Goal: Task Accomplishment & Management: Complete application form

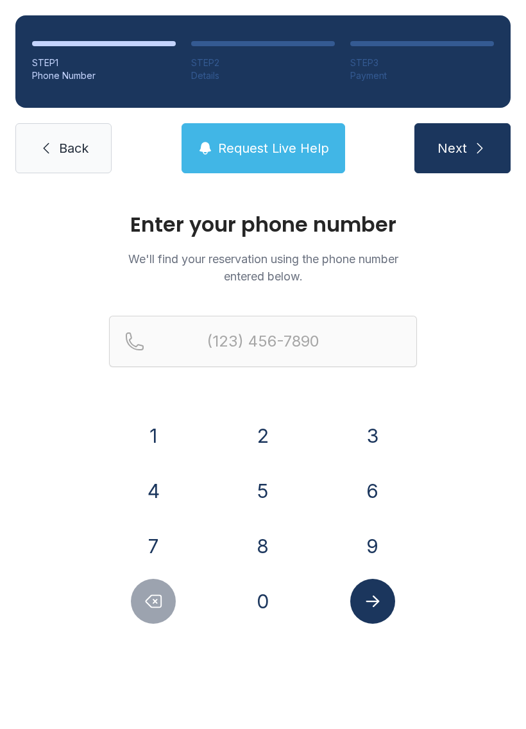
click at [164, 489] on button "4" at bounding box center [153, 490] width 45 height 45
click at [155, 542] on button "7" at bounding box center [153, 545] width 45 height 45
click at [278, 532] on button "8" at bounding box center [263, 545] width 45 height 45
click at [151, 490] on button "4" at bounding box center [153, 490] width 45 height 45
click at [155, 432] on button "1" at bounding box center [153, 435] width 45 height 45
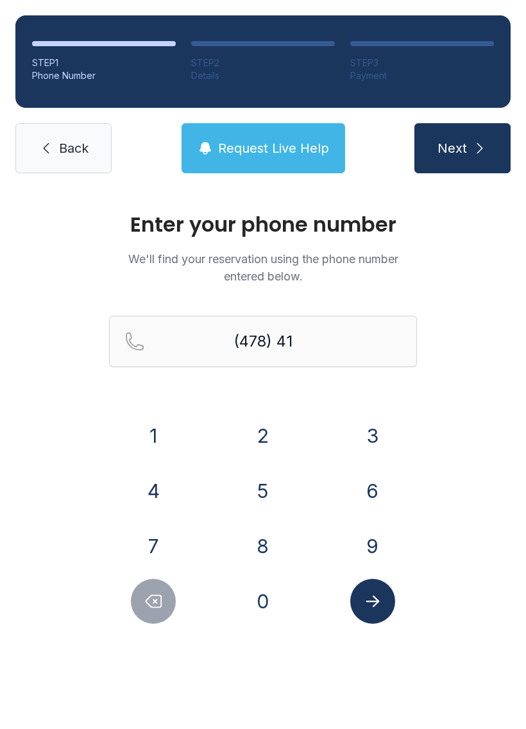
click at [264, 594] on button "0" at bounding box center [263, 601] width 45 height 45
click at [267, 547] on button "8" at bounding box center [263, 545] width 45 height 45
click at [366, 479] on button "6" at bounding box center [372, 490] width 45 height 45
click at [365, 479] on button "6" at bounding box center [372, 490] width 45 height 45
click at [155, 531] on button "7" at bounding box center [153, 545] width 45 height 45
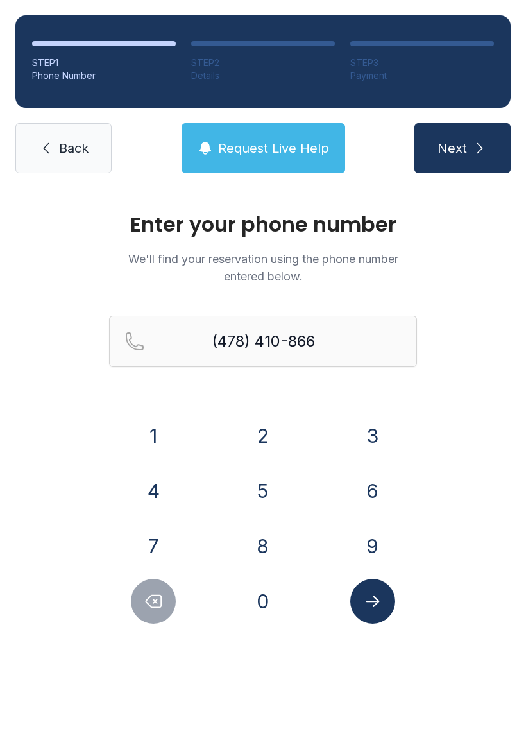
type input "[PHONE_NUMBER]"
click at [385, 605] on button "Submit lookup form" at bounding box center [372, 601] width 45 height 45
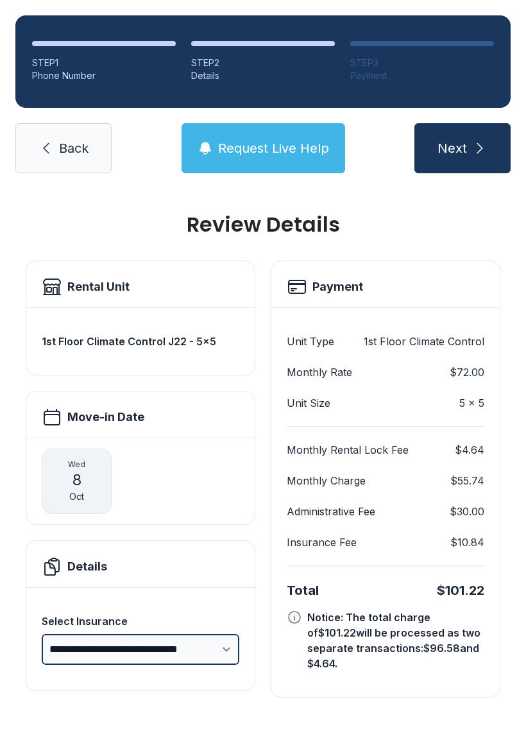
click at [230, 657] on select "**********" at bounding box center [141, 649] width 198 height 31
click at [67, 161] on link "Back" at bounding box center [63, 148] width 96 height 50
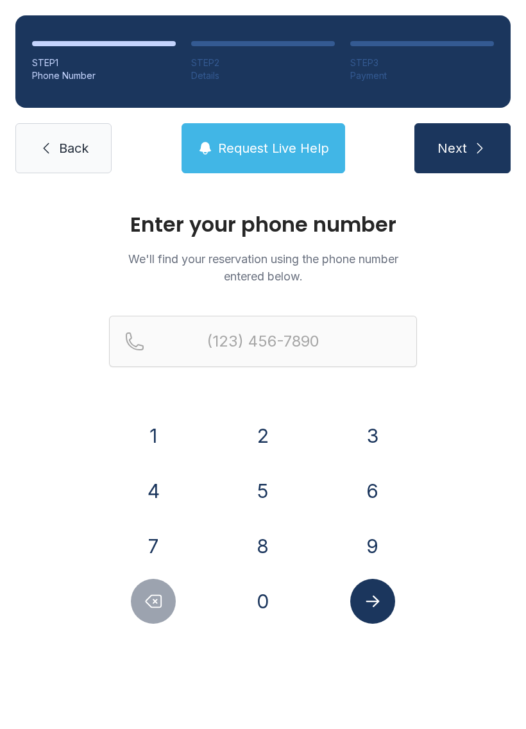
click at [148, 495] on button "4" at bounding box center [153, 490] width 45 height 45
click at [156, 540] on button "7" at bounding box center [153, 545] width 45 height 45
click at [271, 544] on button "8" at bounding box center [263, 545] width 45 height 45
click at [162, 498] on button "4" at bounding box center [153, 490] width 45 height 45
click at [148, 434] on button "1" at bounding box center [153, 435] width 45 height 45
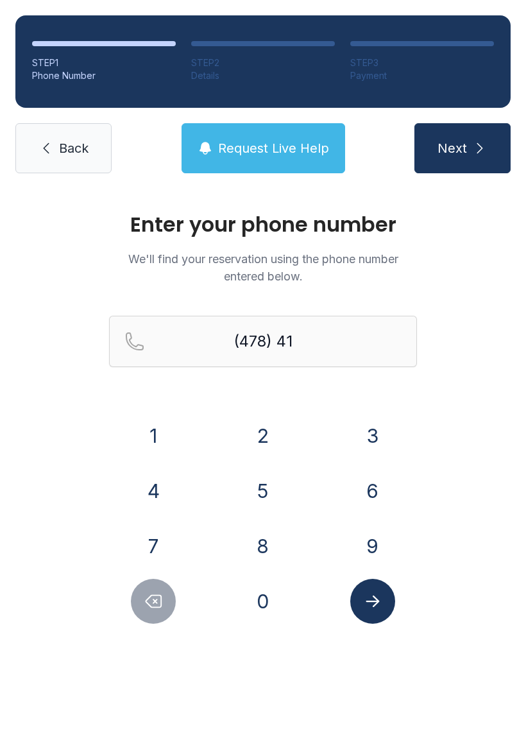
click at [266, 599] on button "0" at bounding box center [263, 601] width 45 height 45
click at [261, 547] on button "8" at bounding box center [263, 545] width 45 height 45
click at [393, 483] on button "6" at bounding box center [372, 490] width 45 height 45
click at [153, 535] on button "7" at bounding box center [153, 545] width 45 height 45
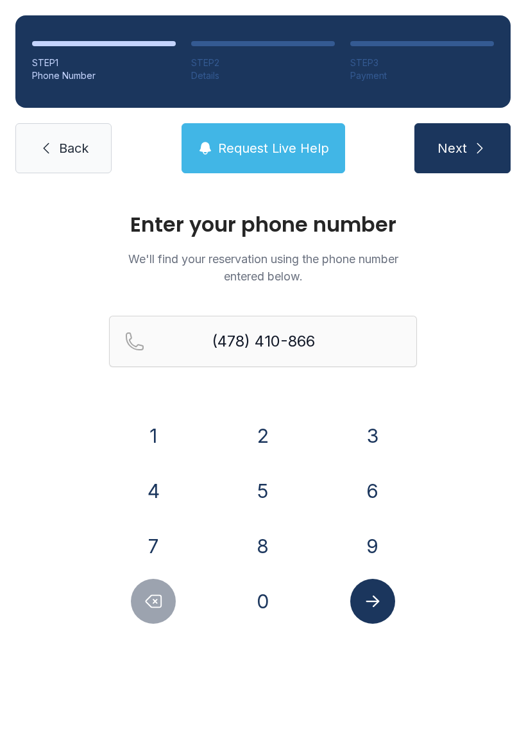
type input "[PHONE_NUMBER]"
click at [400, 621] on div at bounding box center [372, 601] width 89 height 45
click at [371, 606] on icon "Submit lookup form" at bounding box center [372, 600] width 19 height 19
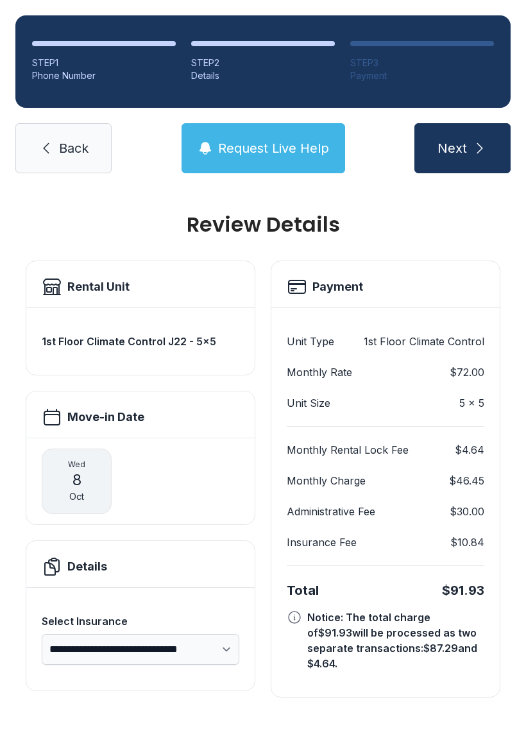
click at [487, 150] on icon "submit" at bounding box center [479, 147] width 15 height 15
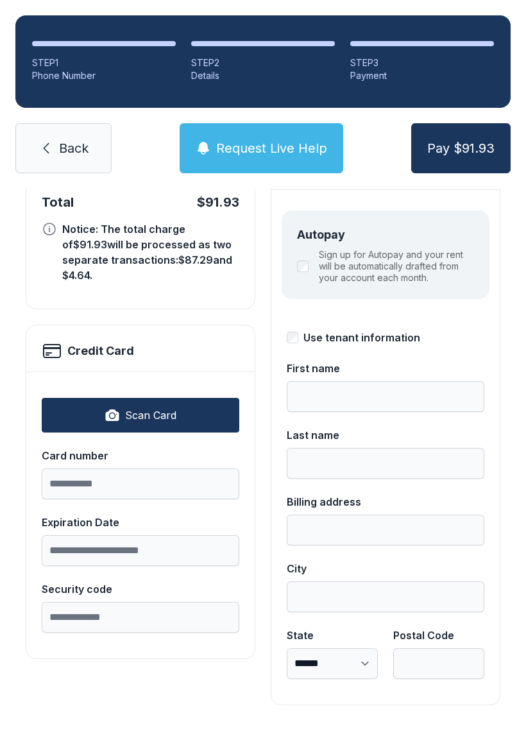
scroll to position [140, 0]
click at [82, 162] on link "Back" at bounding box center [63, 148] width 96 height 50
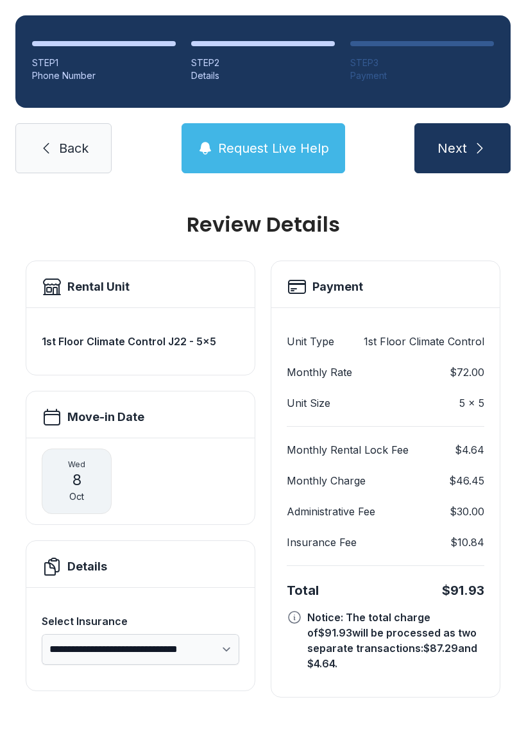
click at [65, 164] on link "Back" at bounding box center [63, 148] width 96 height 50
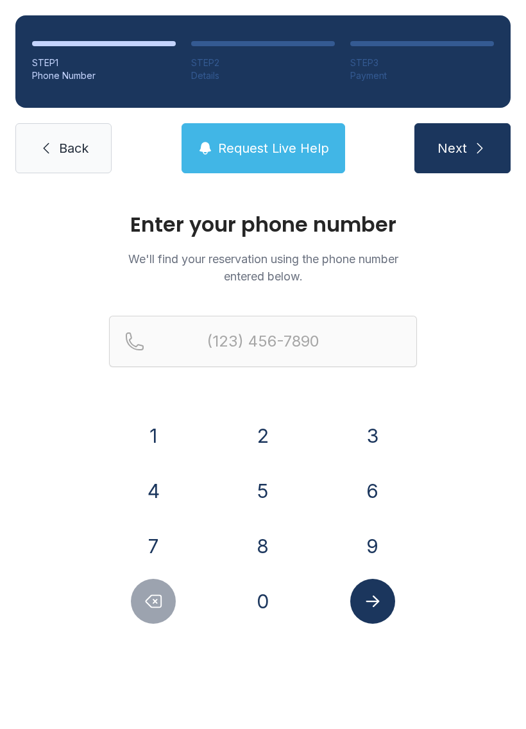
click at [168, 491] on button "4" at bounding box center [153, 490] width 45 height 45
click at [160, 544] on button "7" at bounding box center [153, 545] width 45 height 45
click at [263, 553] on button "8" at bounding box center [263, 545] width 45 height 45
click at [149, 479] on button "4" at bounding box center [153, 490] width 45 height 45
click at [149, 421] on button "1" at bounding box center [153, 435] width 45 height 45
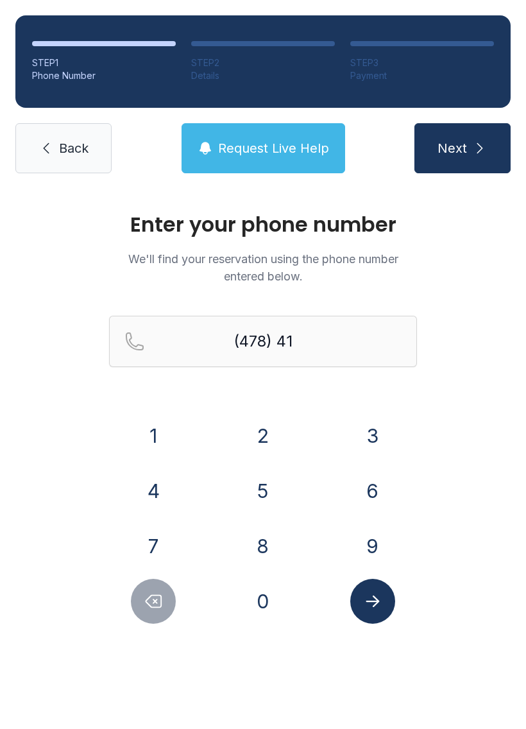
click at [264, 609] on button "0" at bounding box center [263, 601] width 45 height 45
click at [271, 554] on button "8" at bounding box center [263, 545] width 45 height 45
click at [360, 507] on button "6" at bounding box center [372, 490] width 45 height 45
click at [359, 506] on button "6" at bounding box center [372, 490] width 45 height 45
click at [157, 531] on button "7" at bounding box center [153, 545] width 45 height 45
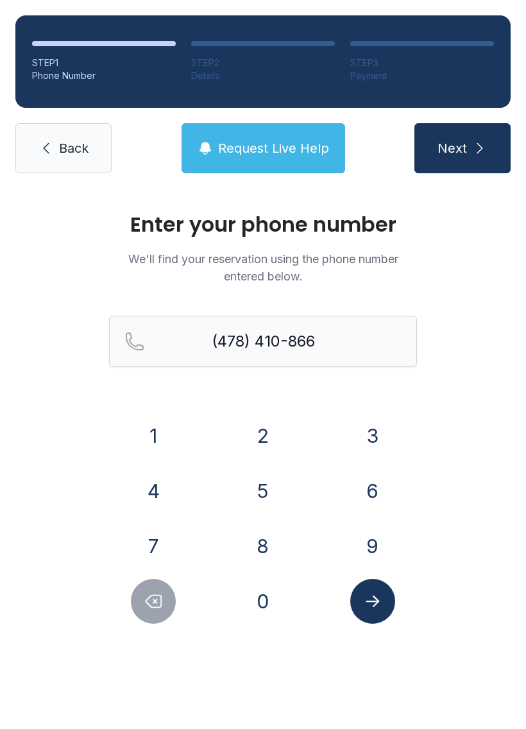
type input "[PHONE_NUMBER]"
click at [364, 618] on button "Submit lookup form" at bounding box center [372, 601] width 45 height 45
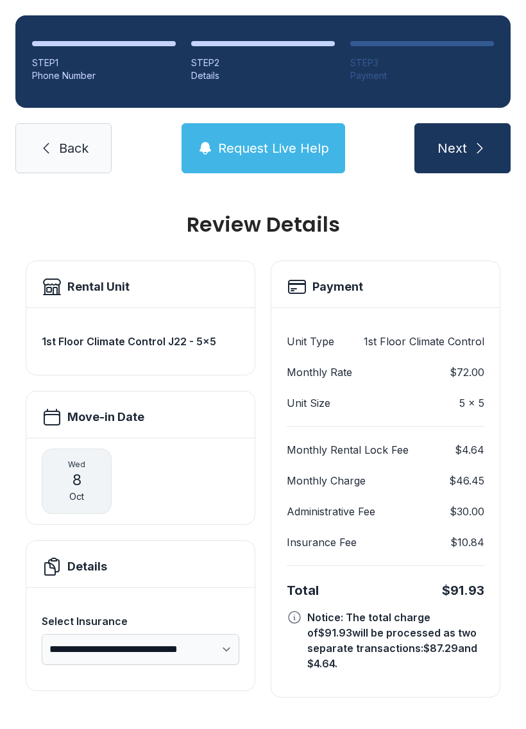
click at [82, 151] on span "Back" at bounding box center [74, 148] width 30 height 18
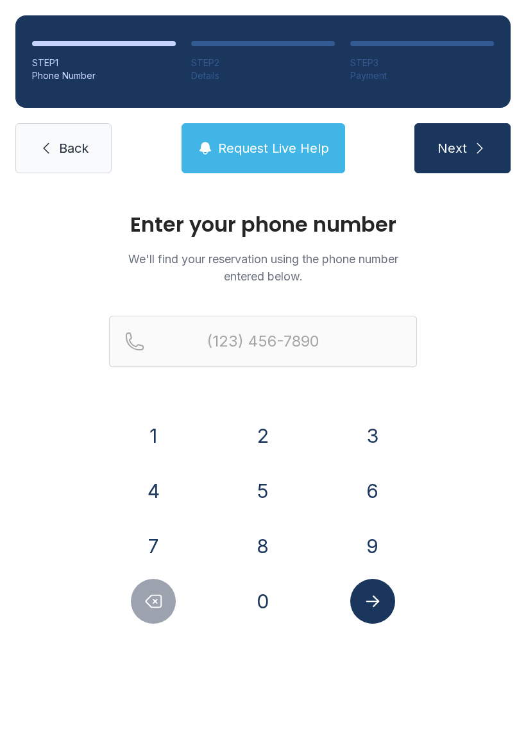
click at [79, 144] on span "Back" at bounding box center [74, 148] width 30 height 18
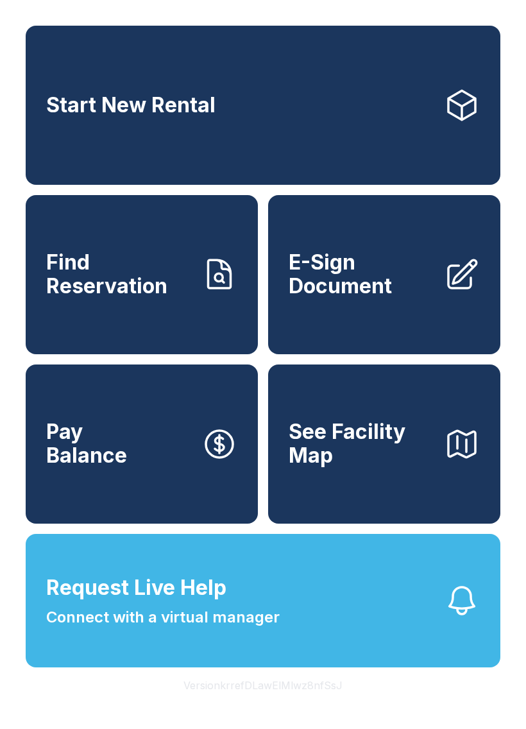
click at [408, 318] on link "E-Sign Document" at bounding box center [384, 274] width 232 height 159
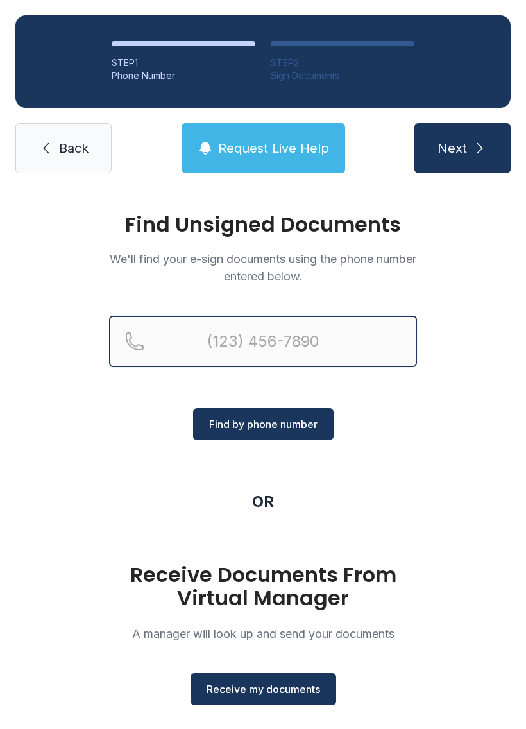
click at [292, 328] on input "Reservation phone number" at bounding box center [263, 341] width 308 height 51
type input "[PHONE_NUMBER]"
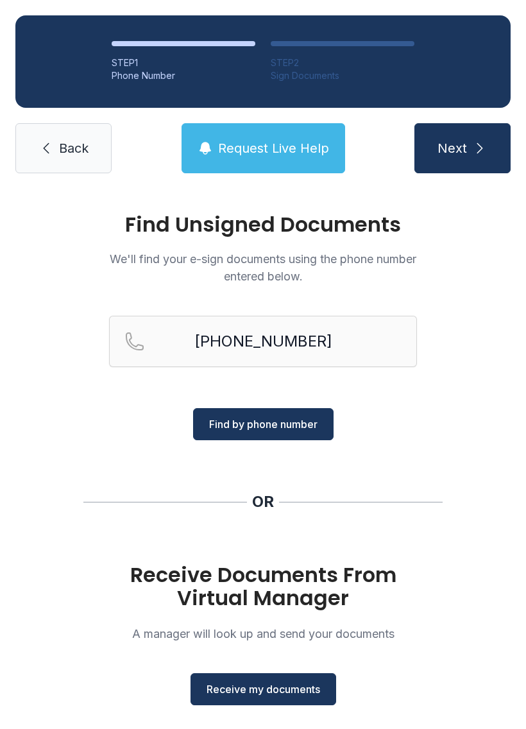
click at [304, 434] on button "Find by phone number" at bounding box center [263, 424] width 140 height 32
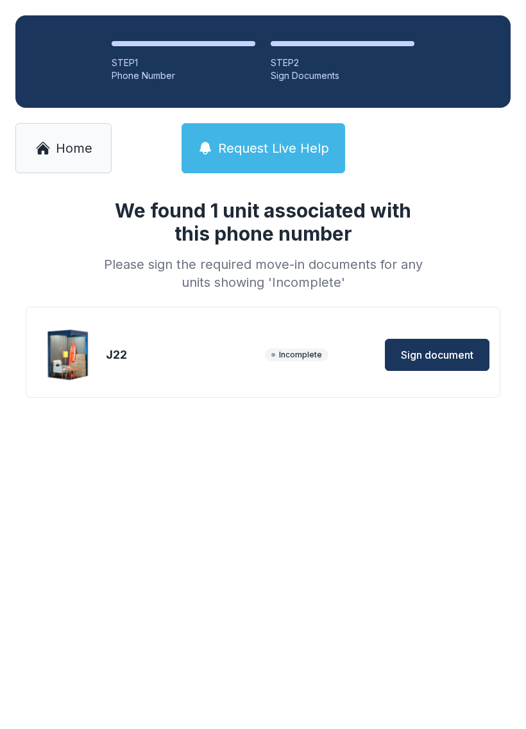
click at [434, 346] on button "Sign document" at bounding box center [437, 355] width 105 height 32
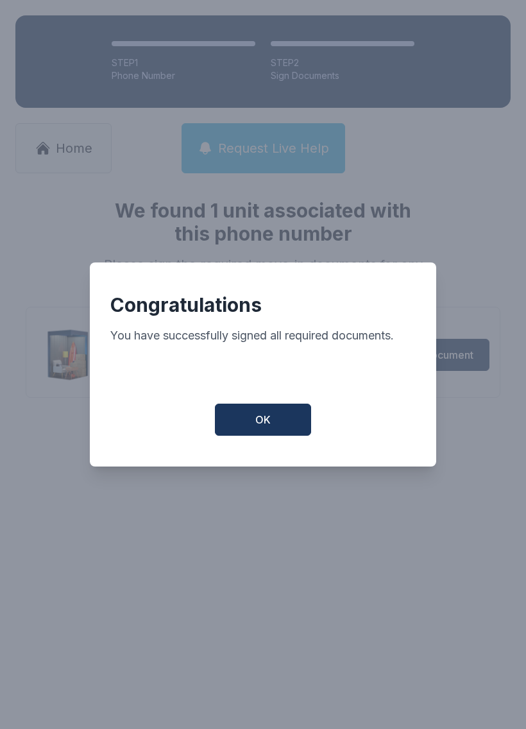
click at [280, 433] on button "OK" at bounding box center [263, 420] width 96 height 32
